Goal: Navigation & Orientation: Understand site structure

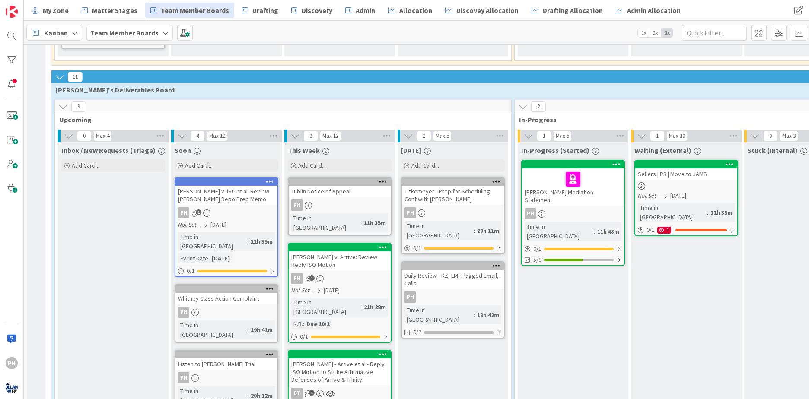
scroll to position [511, 0]
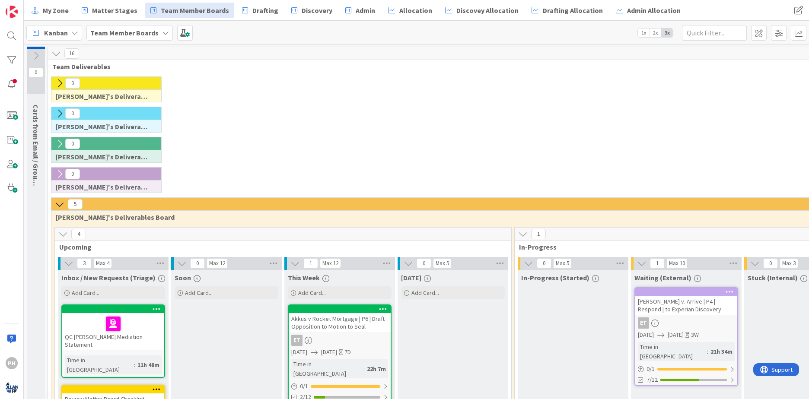
click at [34, 54] on icon at bounding box center [36, 56] width 10 height 10
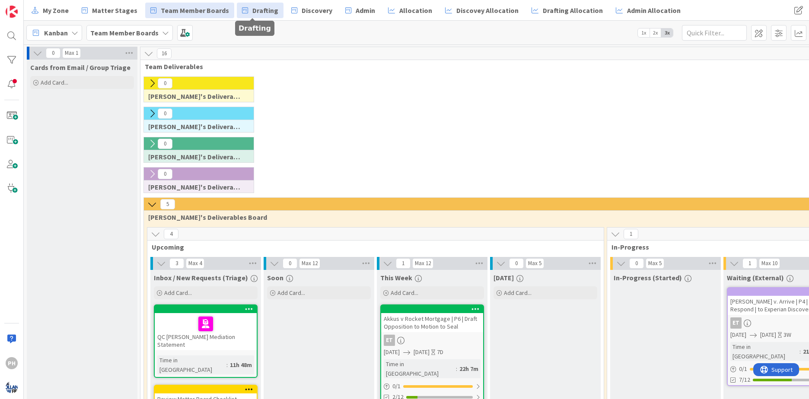
click at [252, 8] on span "Drafting" at bounding box center [265, 10] width 26 height 10
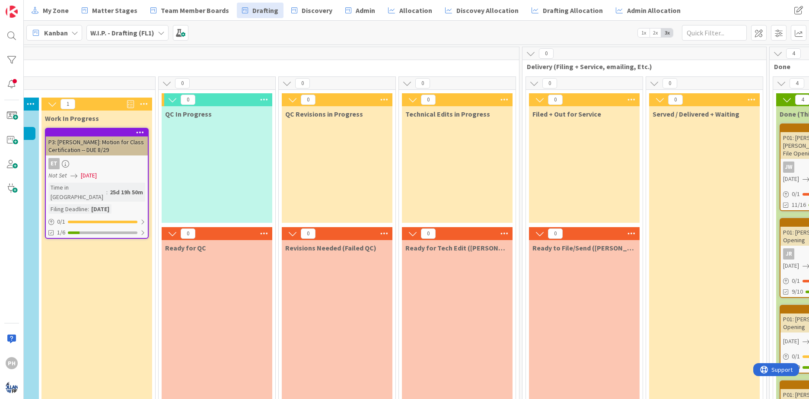
scroll to position [0, 216]
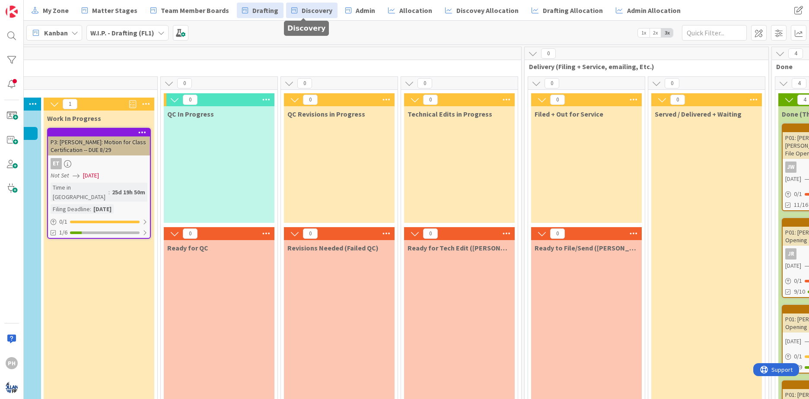
click at [302, 7] on span "Discovery" at bounding box center [317, 10] width 31 height 10
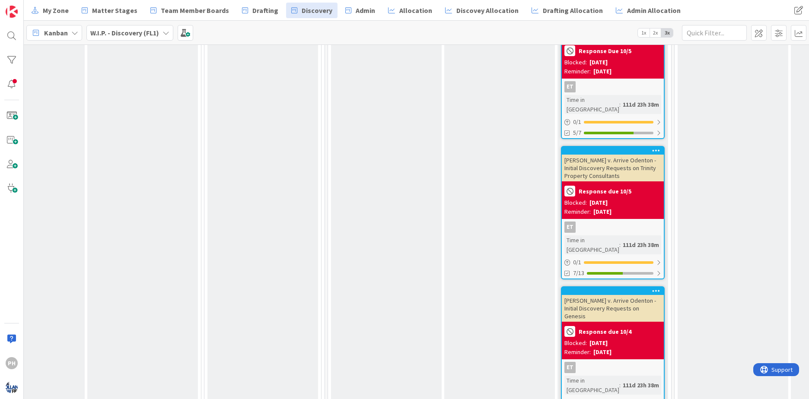
scroll to position [118, 413]
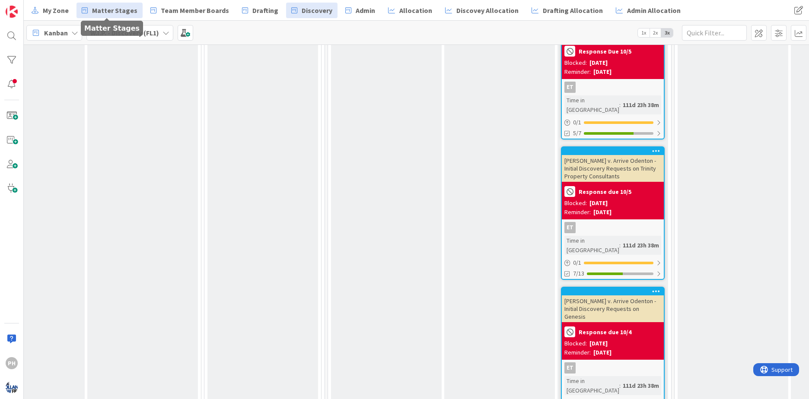
click at [95, 10] on span "Matter Stages" at bounding box center [114, 10] width 45 height 10
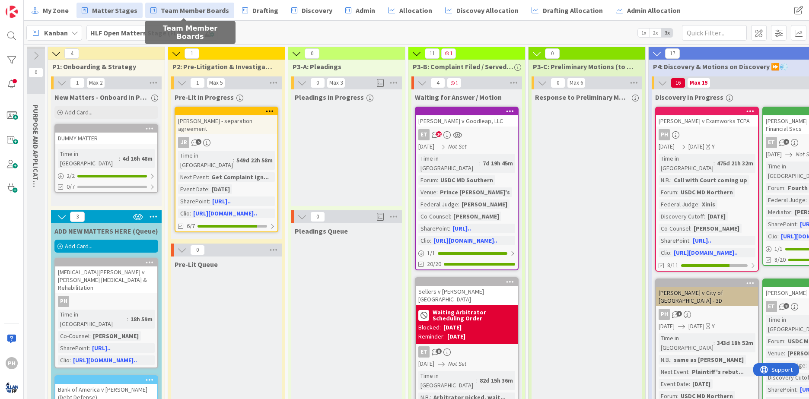
click at [185, 6] on span "Team Member Boards" at bounding box center [195, 10] width 68 height 10
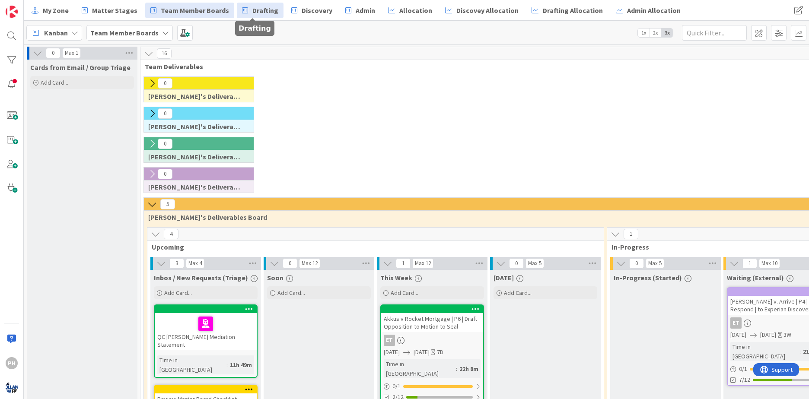
click at [252, 8] on span "Drafting" at bounding box center [265, 10] width 26 height 10
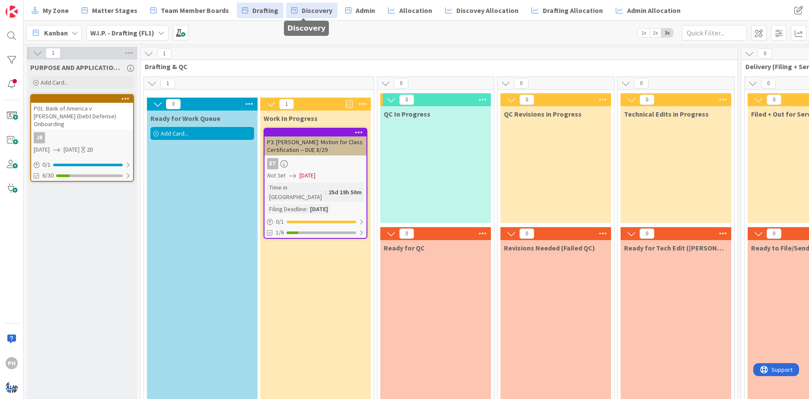
click at [291, 7] on link "Discovery" at bounding box center [311, 11] width 51 height 16
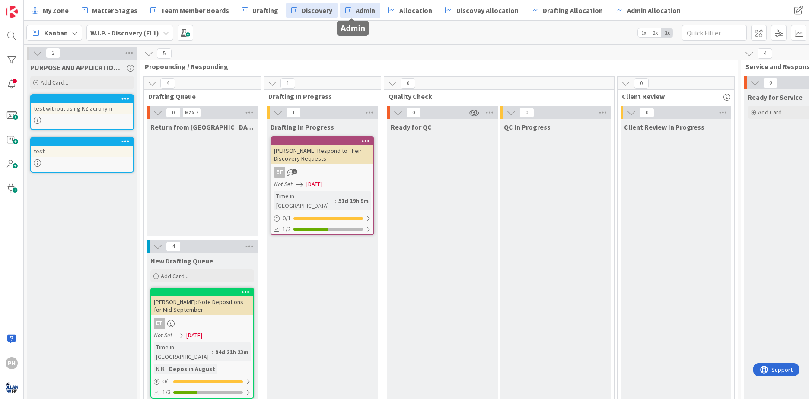
click at [356, 9] on span "Admin" at bounding box center [365, 10] width 19 height 10
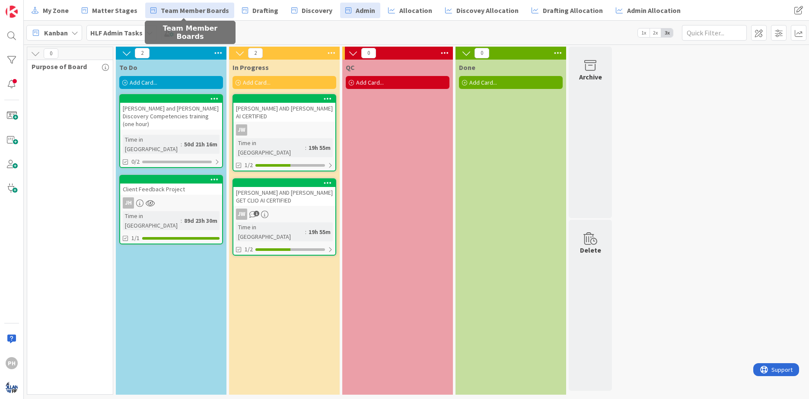
click at [161, 6] on span "Team Member Boards" at bounding box center [195, 10] width 68 height 10
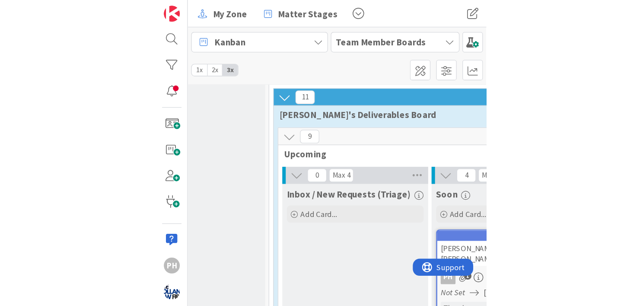
scroll to position [491, 55]
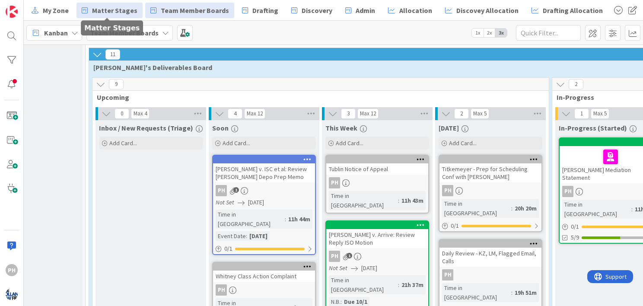
click at [102, 9] on span "Matter Stages" at bounding box center [114, 10] width 45 height 10
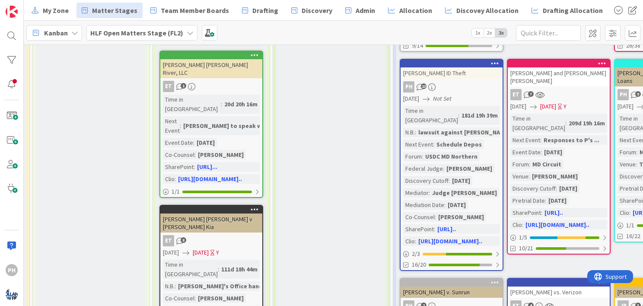
scroll to position [446, 255]
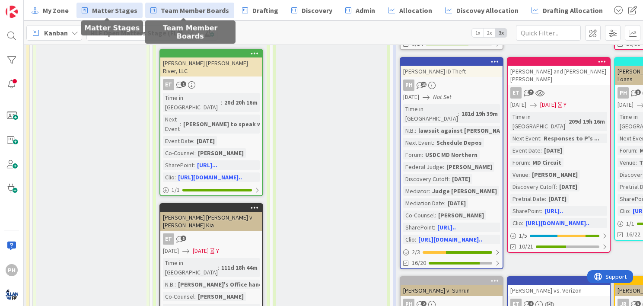
click at [161, 7] on span "Team Member Boards" at bounding box center [195, 10] width 68 height 10
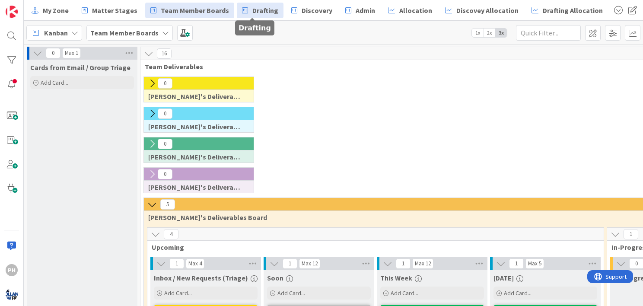
click at [252, 10] on span "Drafting" at bounding box center [265, 10] width 26 height 10
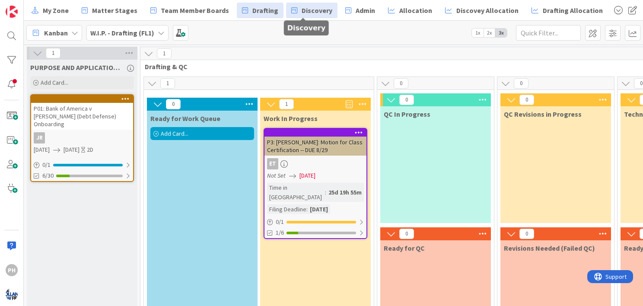
click at [302, 13] on span "Discovery" at bounding box center [317, 10] width 31 height 10
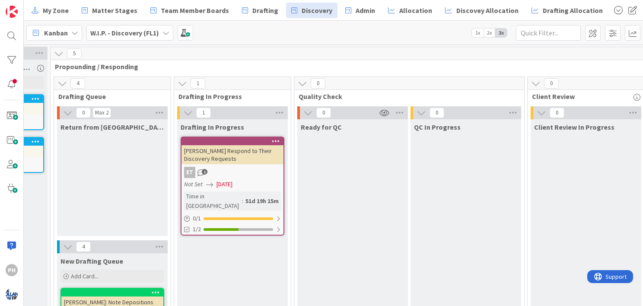
scroll to position [0, 76]
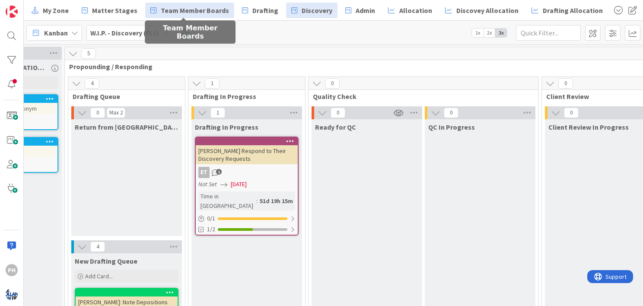
click at [175, 6] on span "Team Member Boards" at bounding box center [195, 10] width 68 height 10
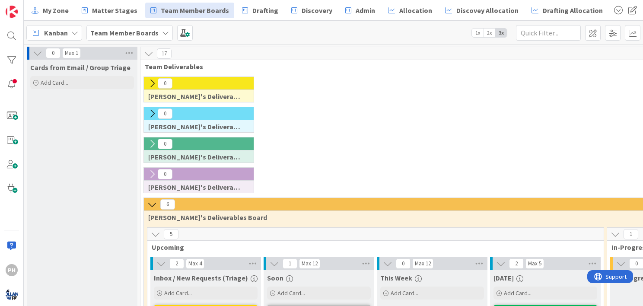
click at [149, 85] on icon at bounding box center [152, 84] width 10 height 10
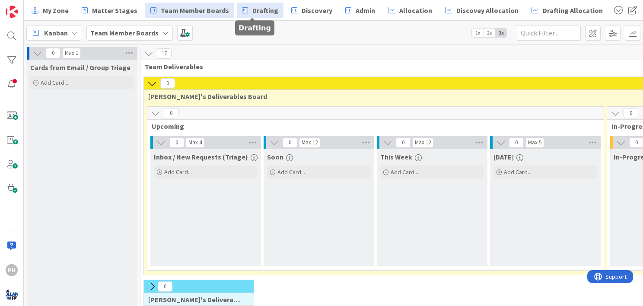
click at [257, 8] on span "Drafting" at bounding box center [265, 10] width 26 height 10
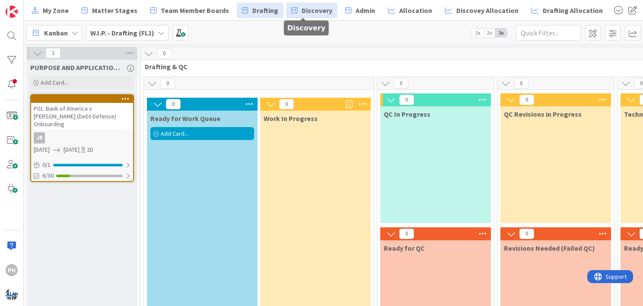
click at [302, 9] on span "Discovery" at bounding box center [317, 10] width 31 height 10
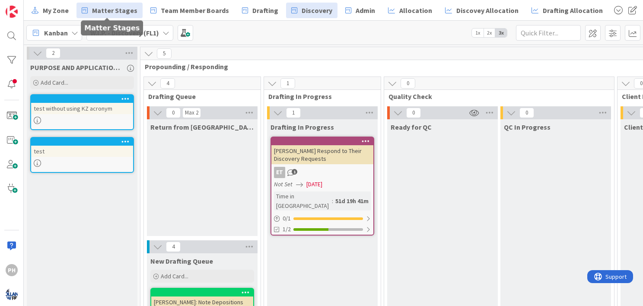
click at [103, 6] on span "Matter Stages" at bounding box center [114, 10] width 45 height 10
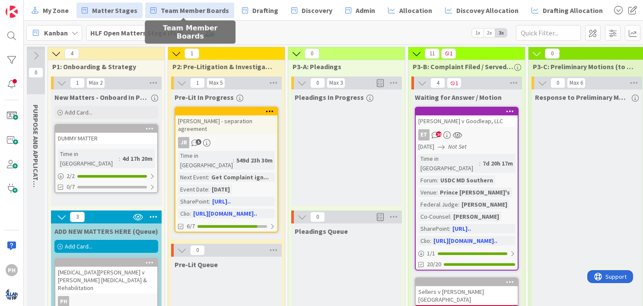
click at [191, 11] on span "Team Member Boards" at bounding box center [195, 10] width 68 height 10
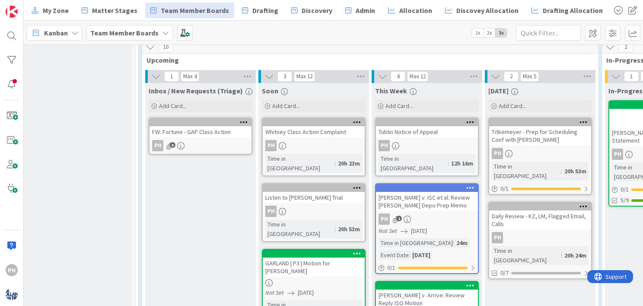
scroll to position [655, 5]
drag, startPoint x: 164, startPoint y: 118, endPoint x: 64, endPoint y: 123, distance: 100.4
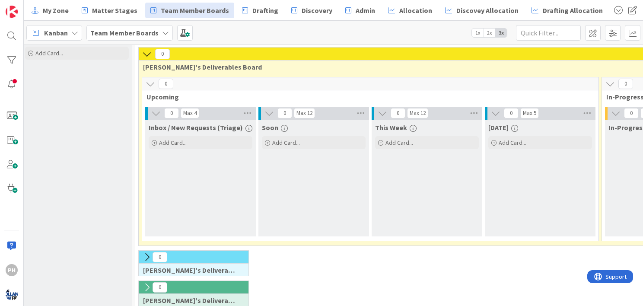
scroll to position [0, 5]
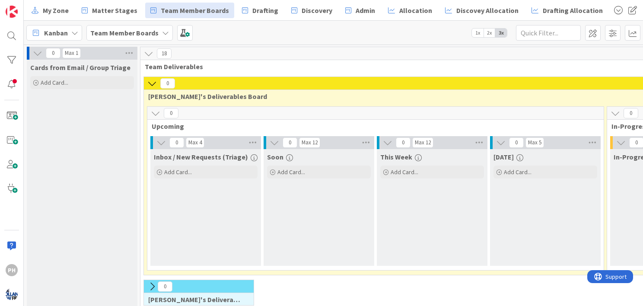
click at [38, 50] on icon at bounding box center [38, 53] width 10 height 10
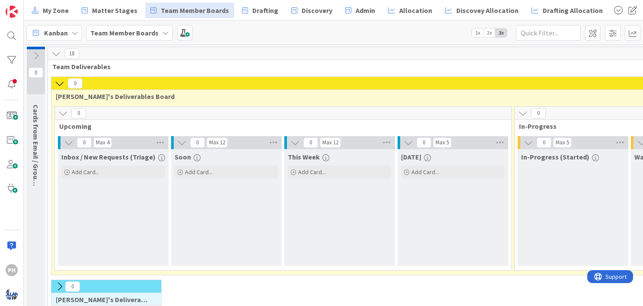
click at [58, 79] on icon at bounding box center [60, 84] width 10 height 10
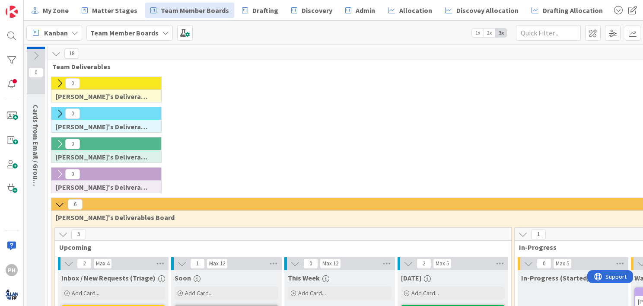
click at [58, 203] on icon at bounding box center [60, 205] width 10 height 10
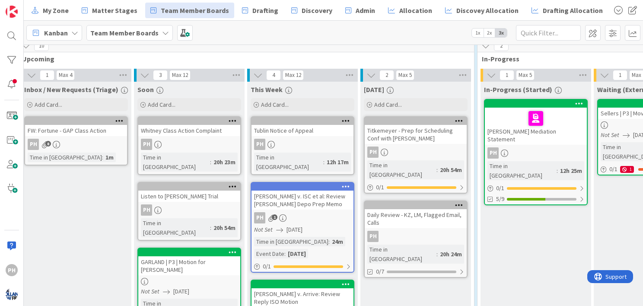
scroll to position [219, 0]
